Goal: Download file/media

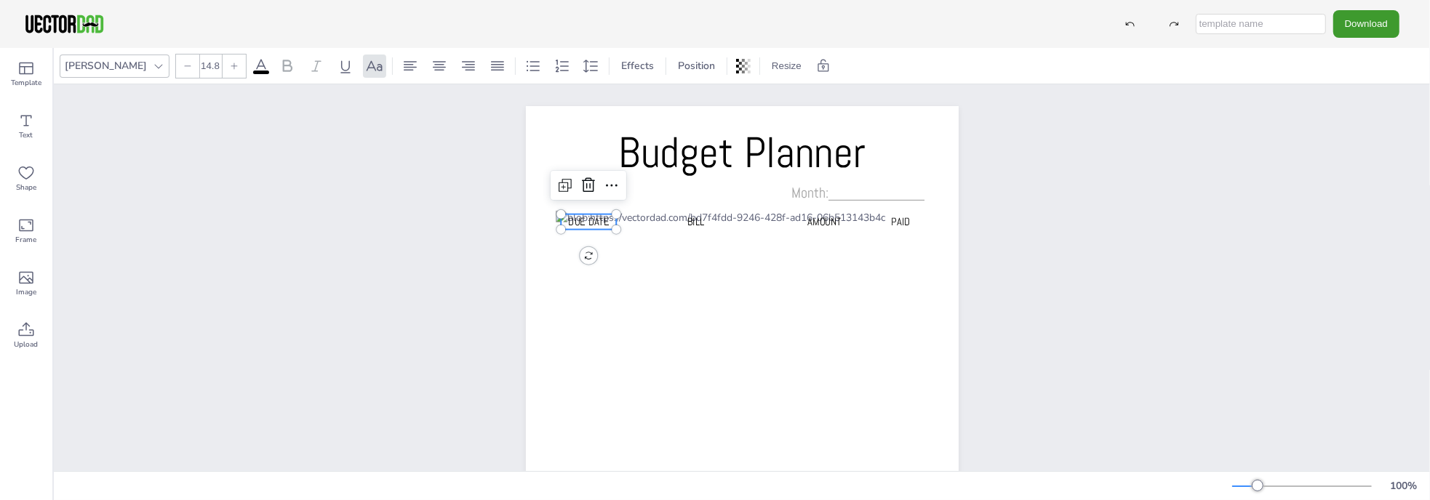
click at [578, 248] on div "Budget Planner Due Date BILL AMOUNT PAID Month:____________" at bounding box center [742, 412] width 433 height 612
click at [567, 232] on div "Due Date" at bounding box center [588, 233] width 55 height 39
click at [449, 233] on div "Budget Planner Due Date BILL AMOUNT PAID Month:____________" at bounding box center [742, 412] width 1376 height 656
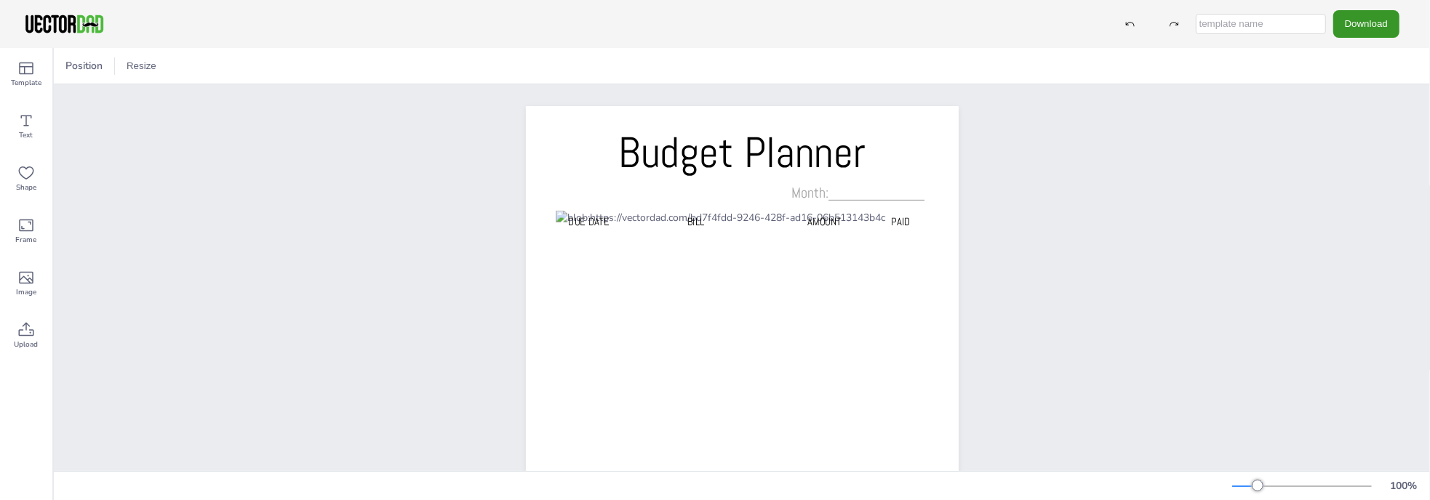
click at [1379, 28] on button "Download" at bounding box center [1366, 23] width 66 height 27
click at [1370, 182] on li "PDF" at bounding box center [1366, 178] width 119 height 30
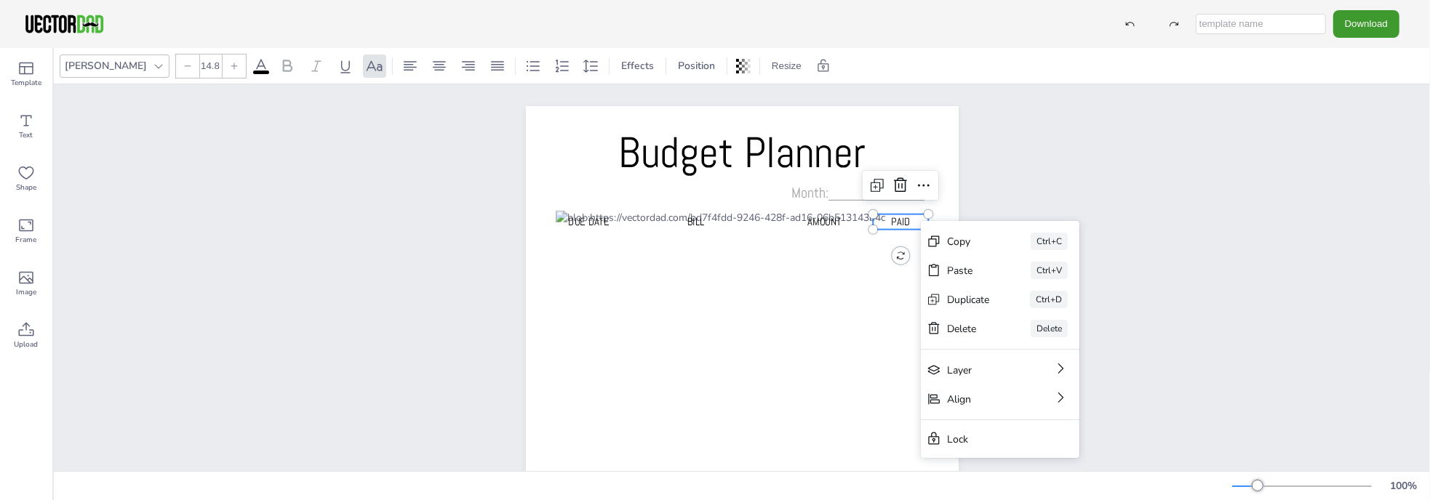
click at [1047, 147] on div "Budget Planner Due Date BILL AMOUNT PAID Month:____________ Copy Ctrl+C Paste C…" at bounding box center [742, 412] width 1376 height 656
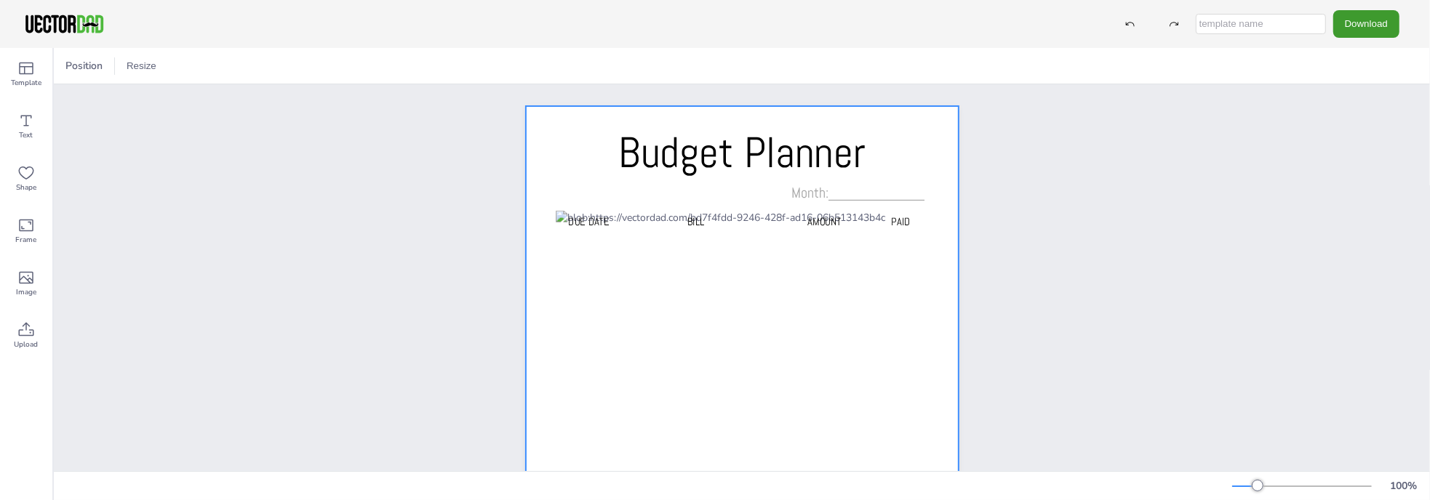
click at [556, 161] on div at bounding box center [742, 412] width 433 height 612
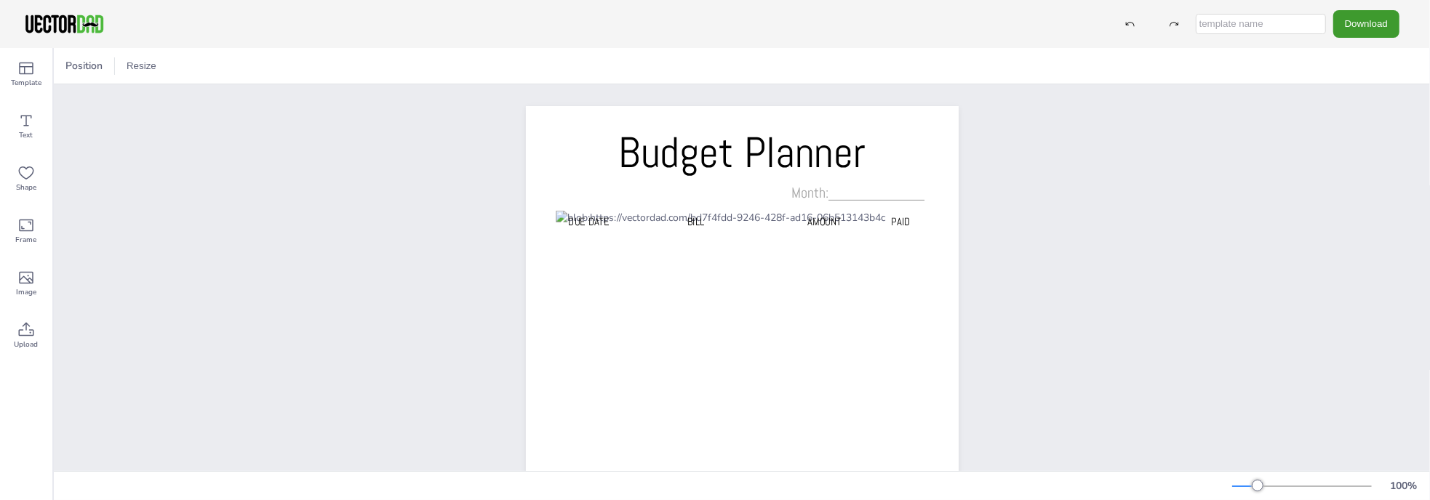
click at [548, 175] on div at bounding box center [742, 412] width 433 height 612
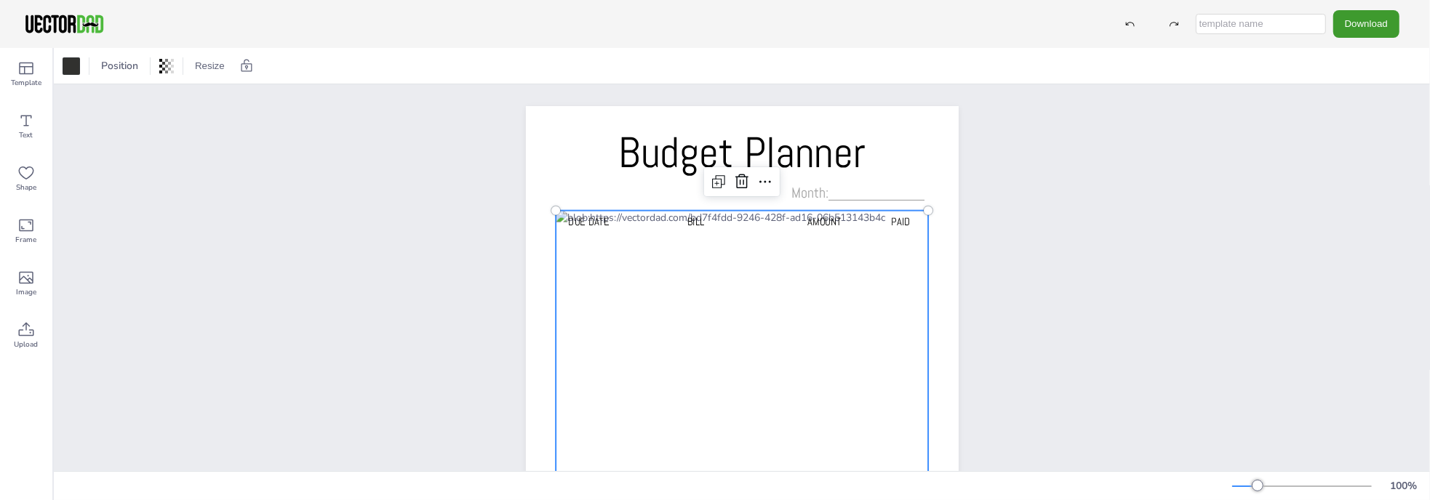
click at [779, 217] on div at bounding box center [742, 449] width 373 height 476
click at [760, 185] on icon at bounding box center [764, 181] width 17 height 17
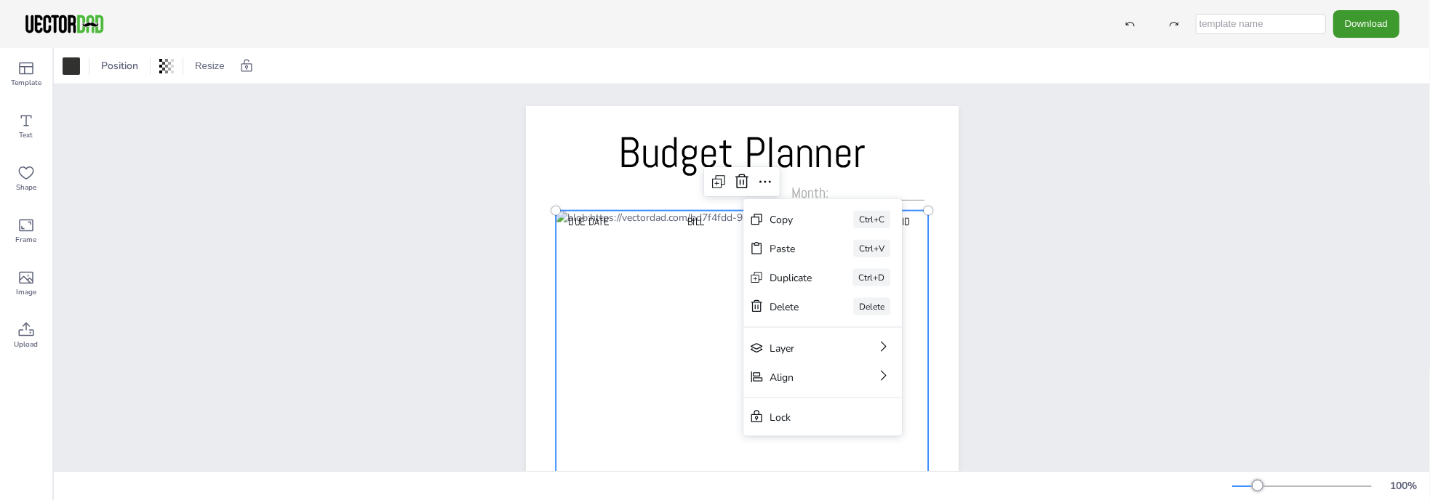
click at [1033, 270] on div "Budget Planner Due Date BILL AMOUNT PAID Month:____________ Copy Ctrl+C Paste C…" at bounding box center [742, 412] width 1376 height 656
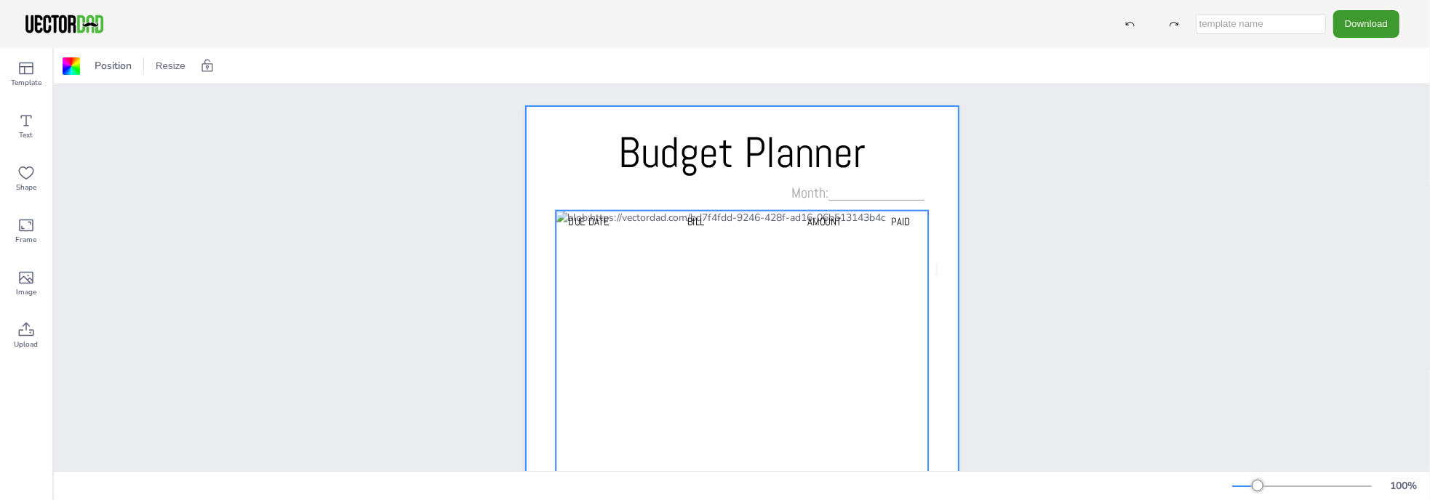
click at [905, 268] on div at bounding box center [742, 449] width 373 height 476
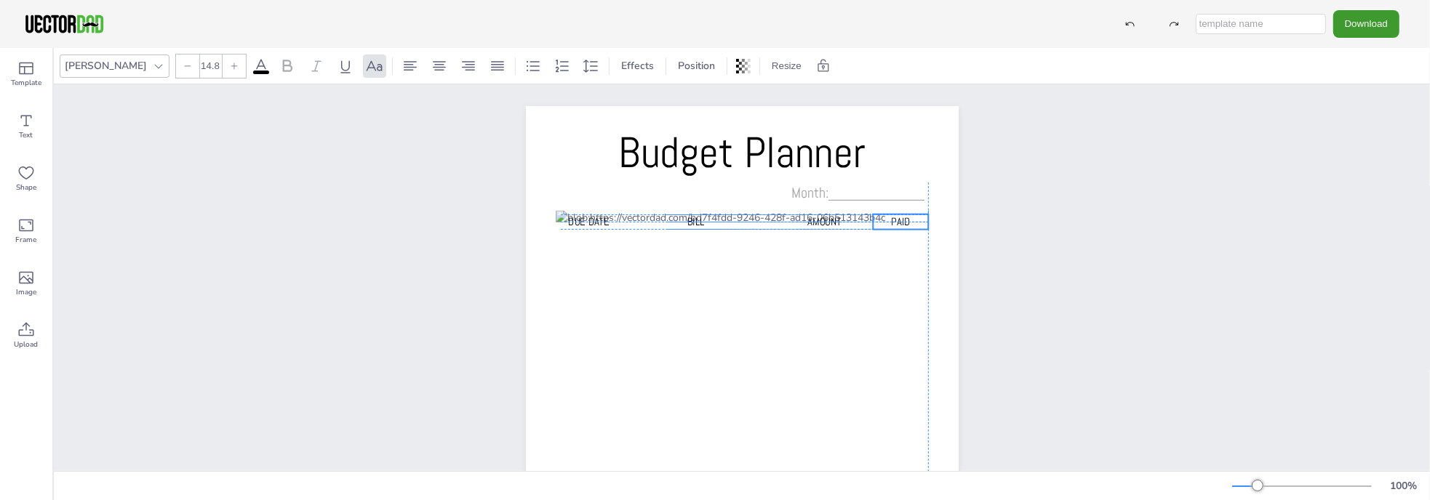
click at [888, 240] on div "PAID" at bounding box center [900, 233] width 55 height 39
click at [1123, 202] on div "Budget Planner Due Date BILL AMOUNT PAID Month:____________" at bounding box center [742, 412] width 1376 height 656
